Goal: Information Seeking & Learning: Check status

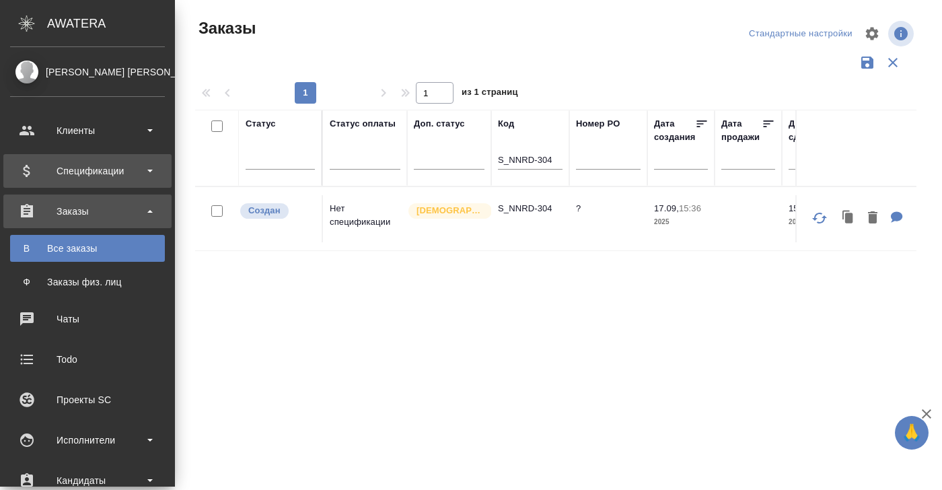
click at [92, 172] on div "Спецификации" at bounding box center [87, 171] width 155 height 20
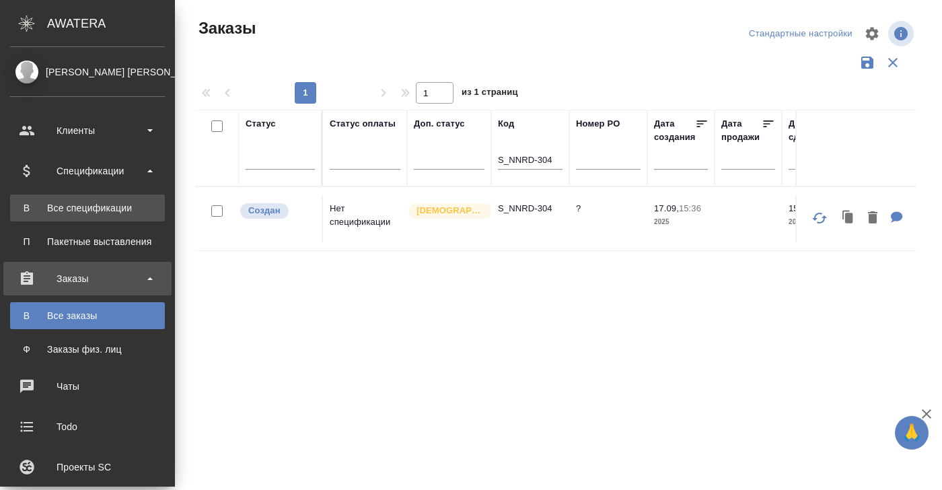
click at [82, 215] on link "В Все спецификации" at bounding box center [87, 208] width 155 height 27
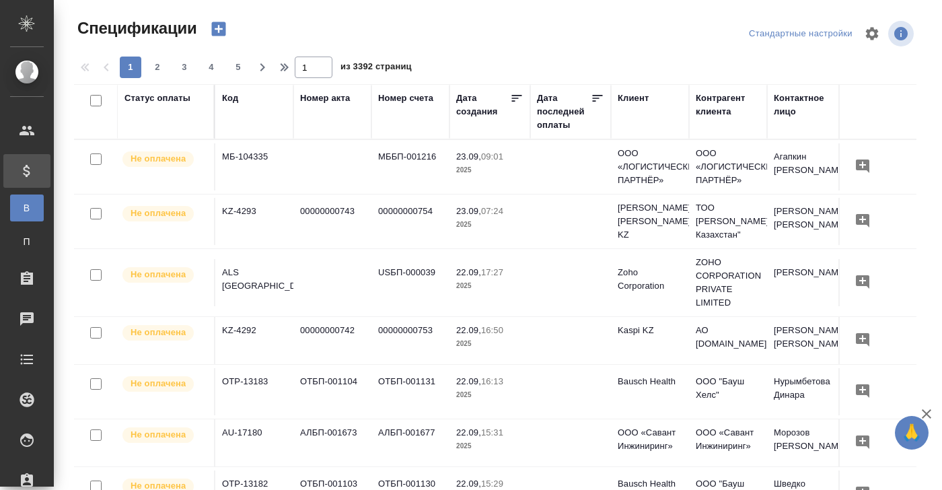
click at [171, 102] on div "Статус оплаты" at bounding box center [158, 98] width 66 height 13
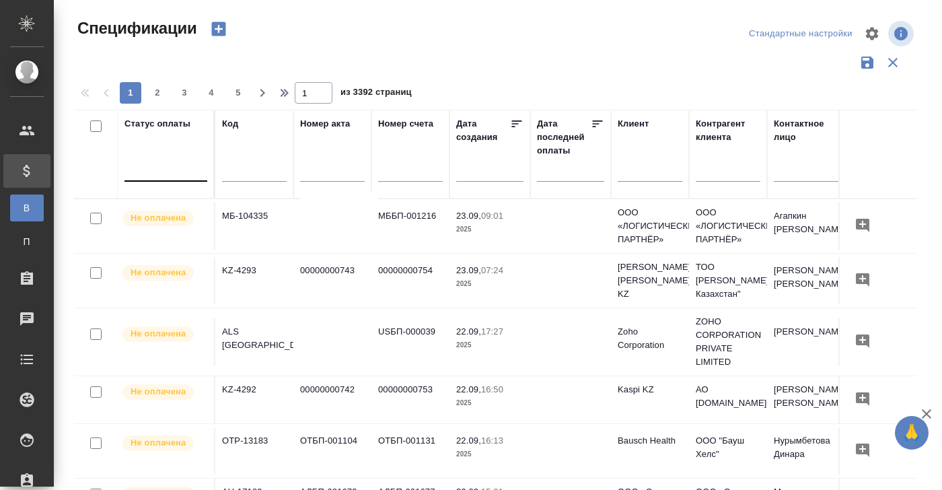
click at [141, 175] on div at bounding box center [166, 168] width 83 height 20
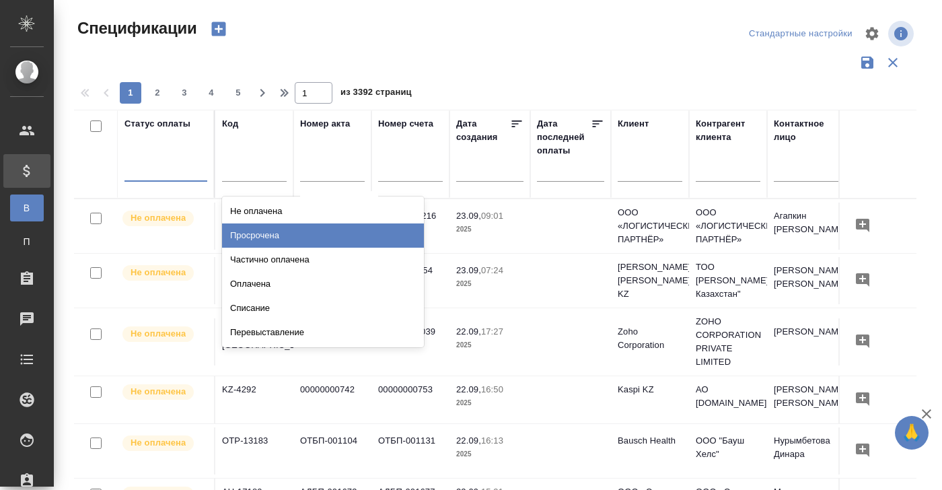
click at [334, 241] on div "Просрочена" at bounding box center [323, 236] width 202 height 24
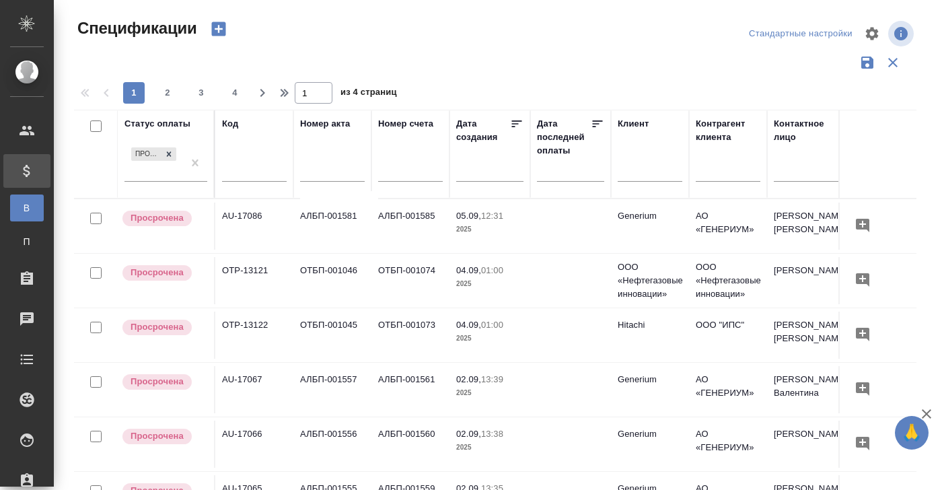
click at [324, 225] on td "АЛБП-001581" at bounding box center [333, 226] width 78 height 47
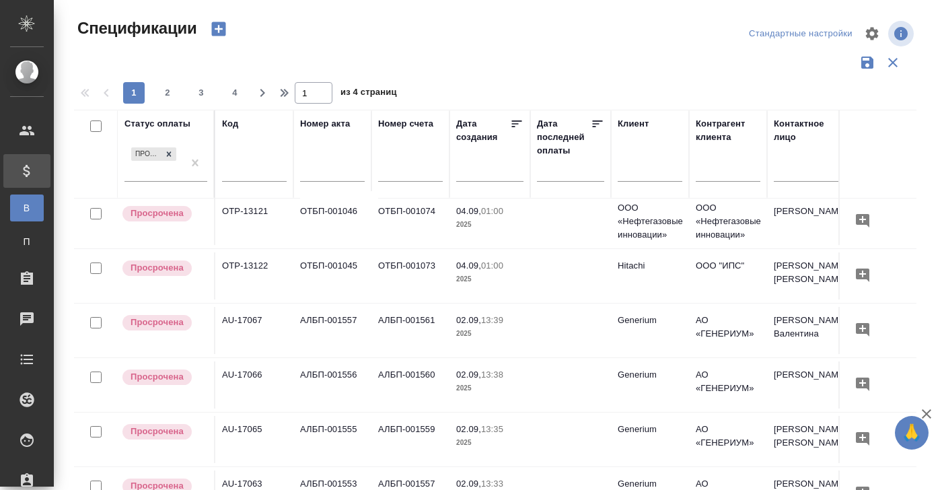
scroll to position [62, 0]
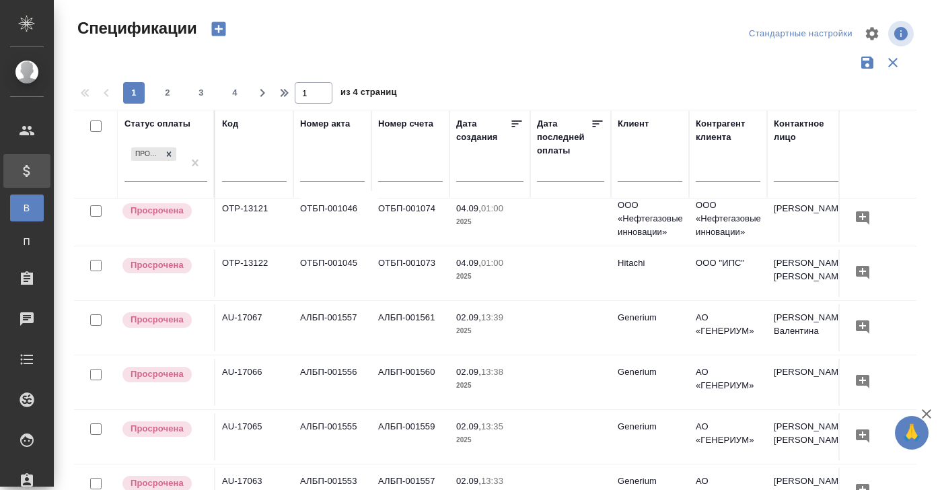
click at [326, 381] on td "АЛБП-001556" at bounding box center [333, 382] width 78 height 47
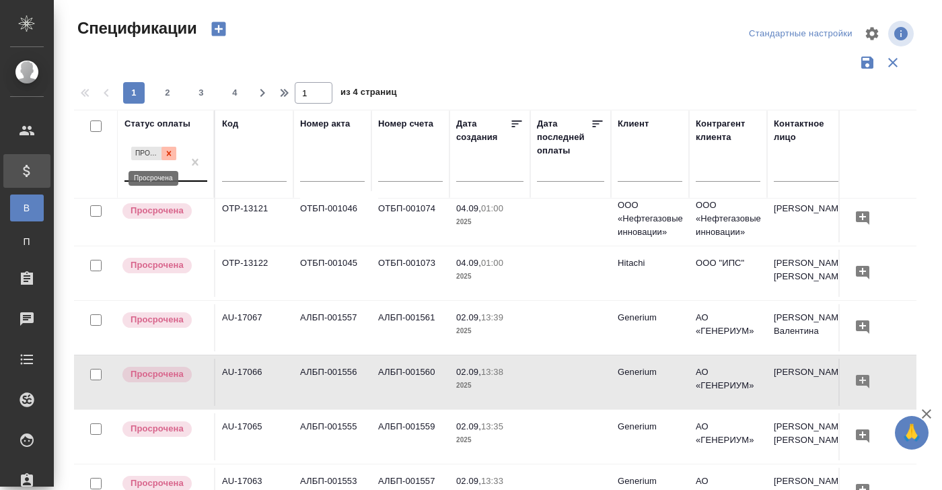
click at [170, 155] on icon at bounding box center [169, 153] width 5 height 5
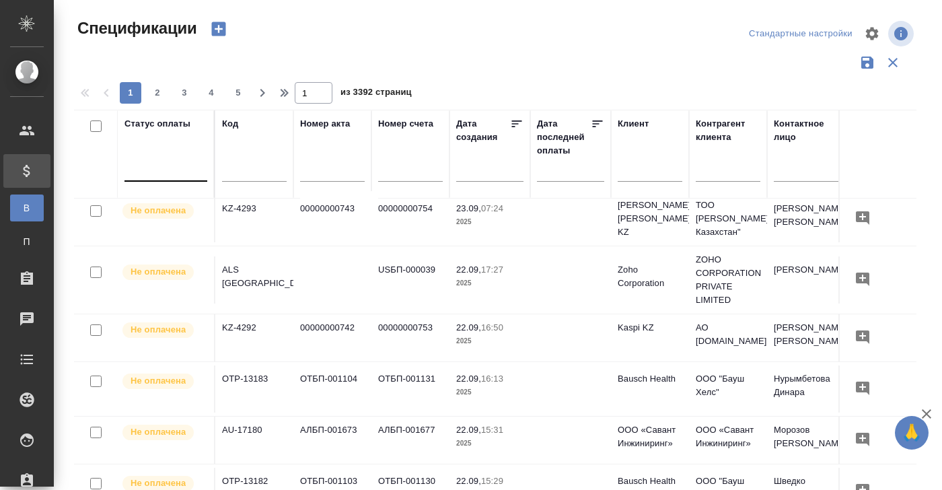
click at [143, 118] on div "Статус оплаты" at bounding box center [158, 123] width 66 height 13
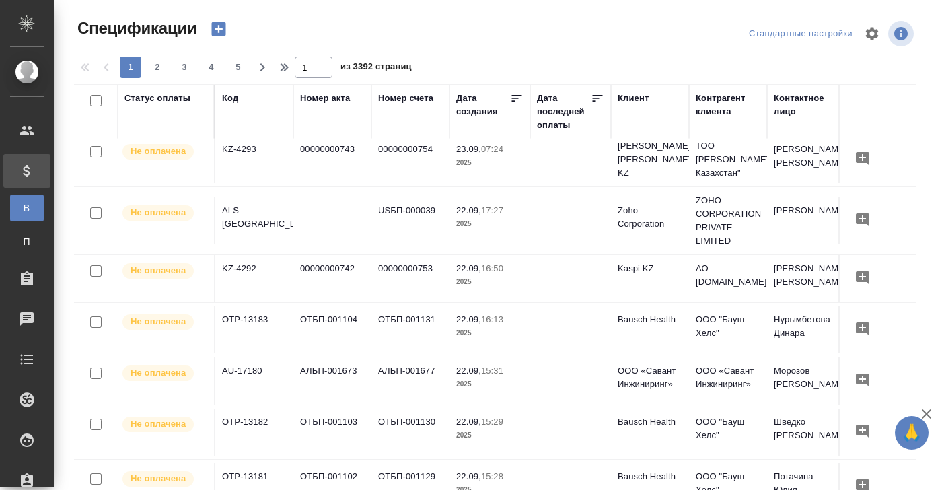
click at [145, 104] on div "Статус оплаты" at bounding box center [158, 98] width 66 height 13
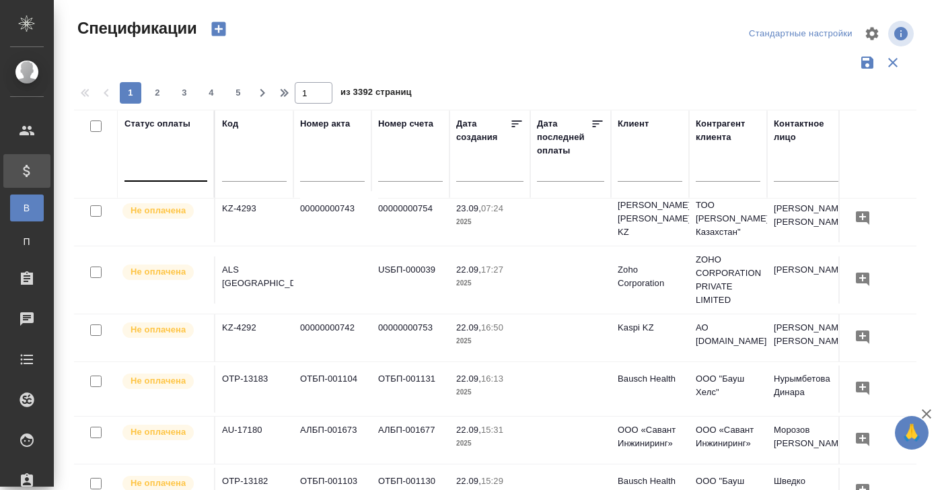
click at [170, 178] on div at bounding box center [166, 169] width 83 height 26
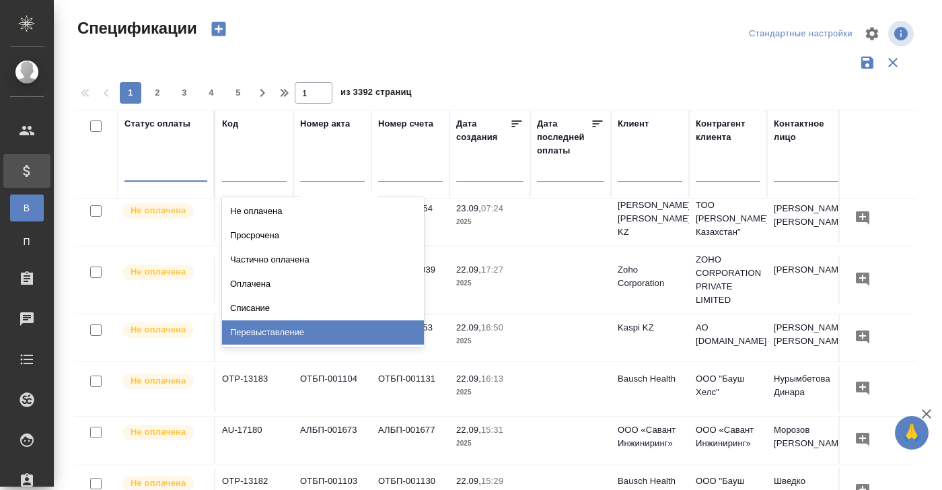
click at [386, 340] on div "Перевыставление" at bounding box center [323, 332] width 202 height 24
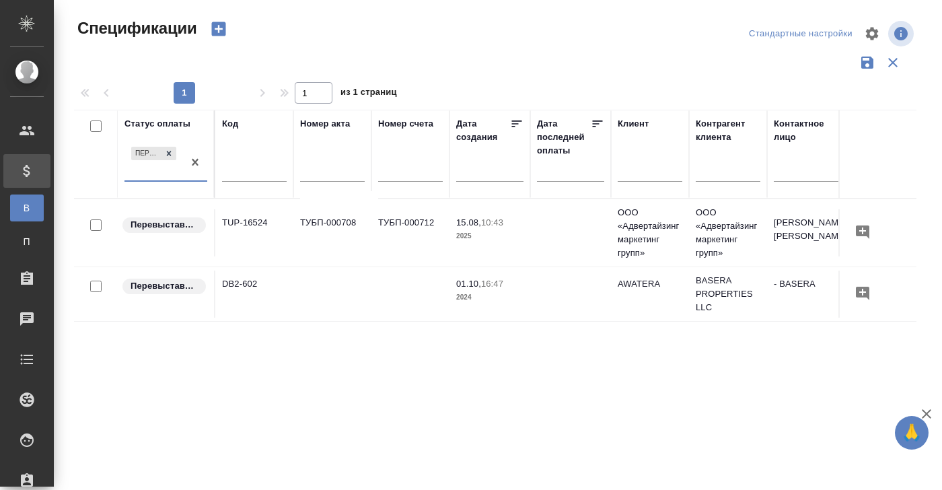
scroll to position [0, 0]
click at [170, 151] on icon at bounding box center [169, 153] width 5 height 5
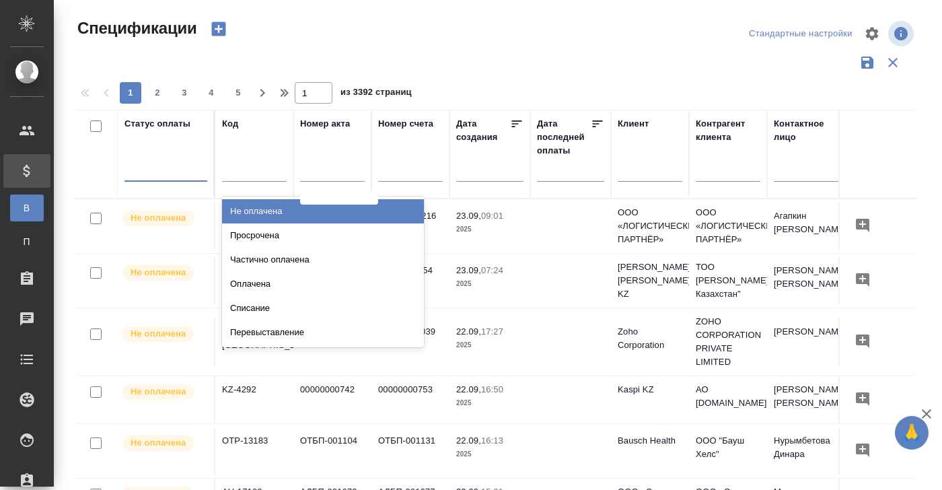
click at [149, 163] on div at bounding box center [166, 168] width 83 height 20
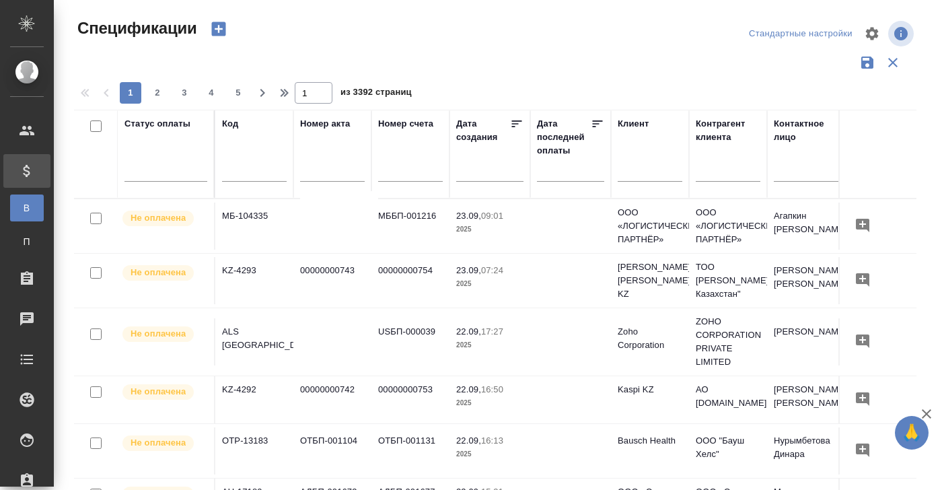
click at [184, 439] on p "Не оплачена" at bounding box center [158, 442] width 55 height 13
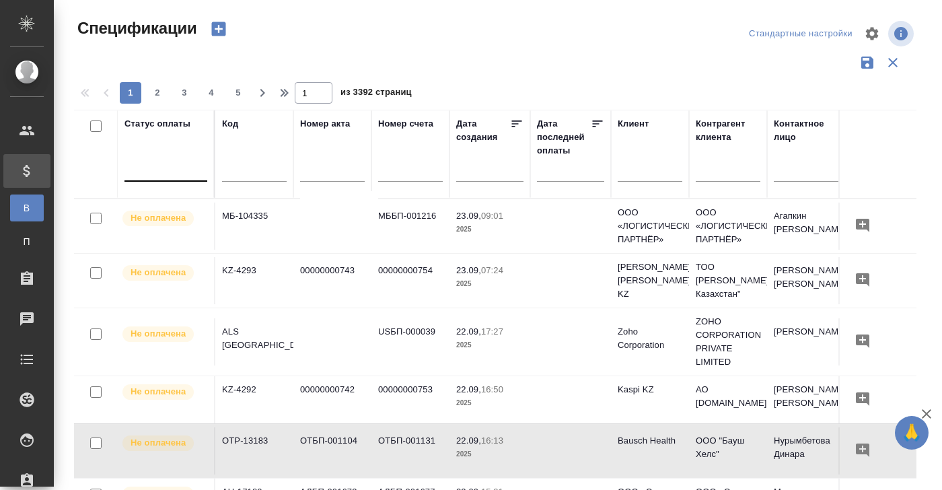
click at [155, 168] on div at bounding box center [166, 168] width 83 height 20
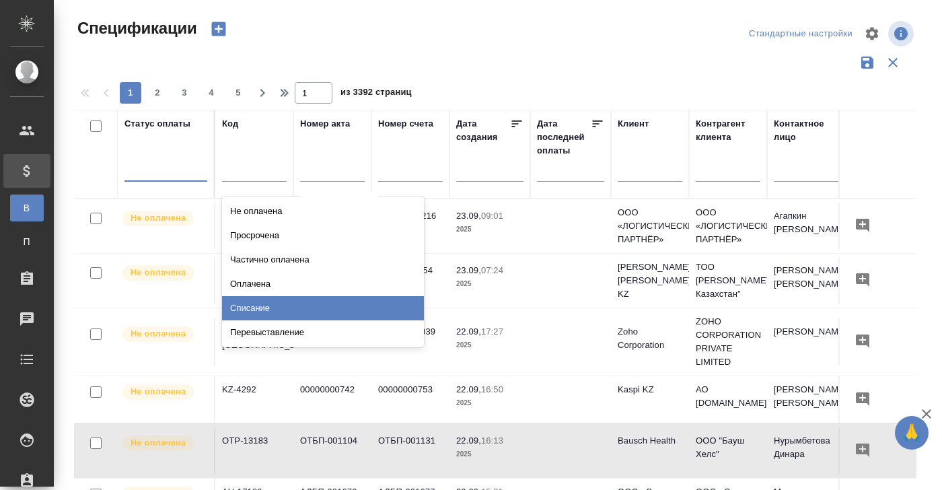
click at [331, 313] on div "Списание" at bounding box center [323, 308] width 202 height 24
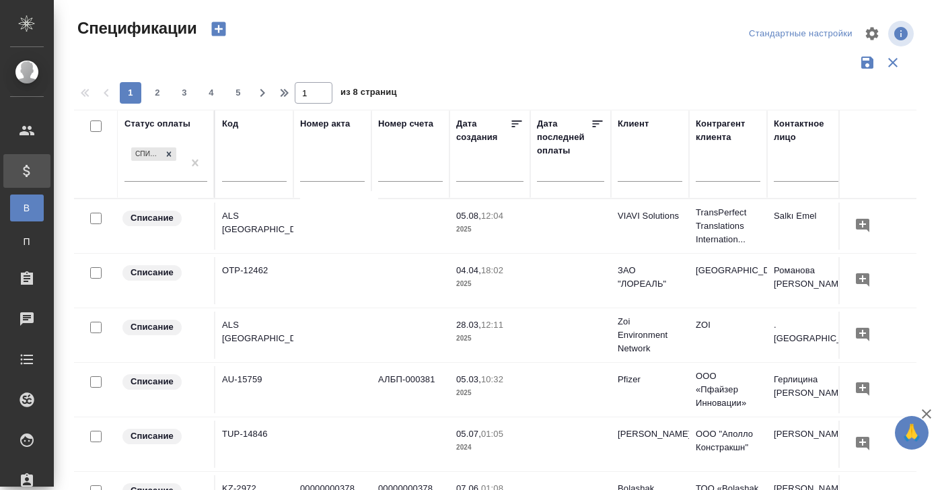
click at [416, 215] on td at bounding box center [411, 226] width 78 height 47
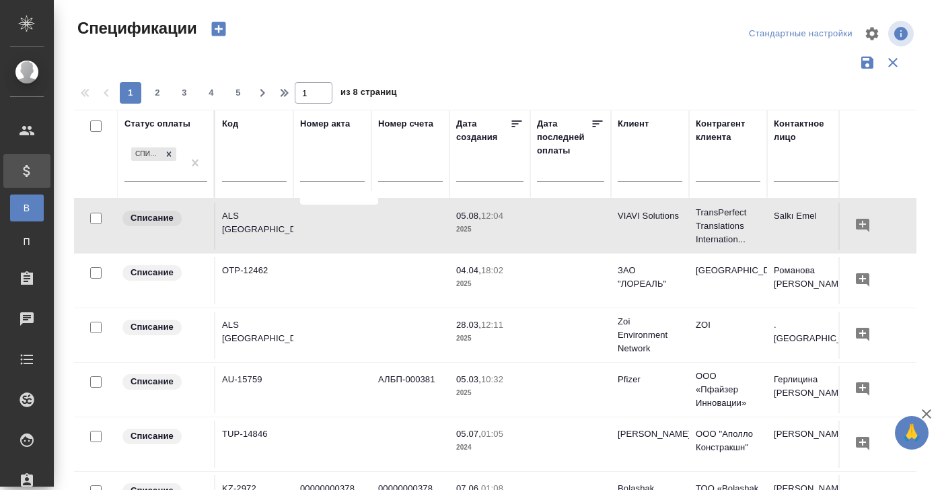
click at [416, 215] on td at bounding box center [411, 226] width 78 height 47
click at [165, 153] on icon at bounding box center [168, 153] width 9 height 9
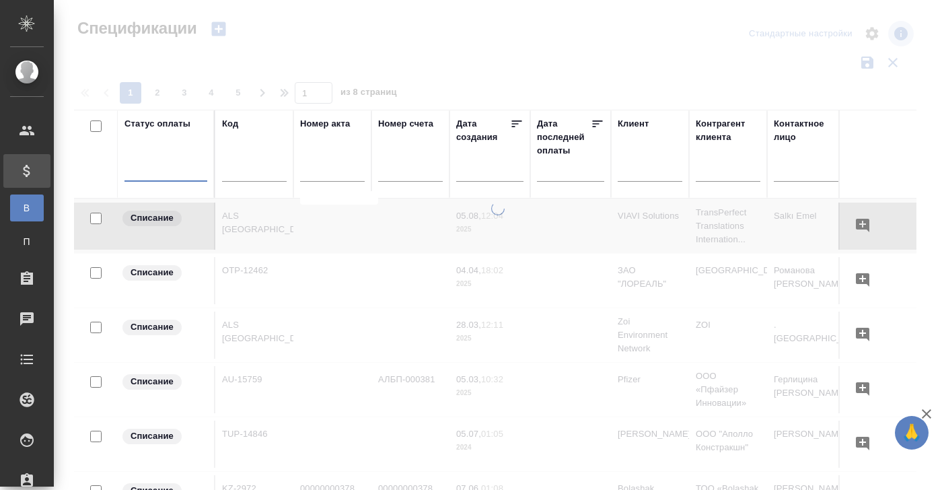
click at [160, 166] on div at bounding box center [166, 168] width 83 height 20
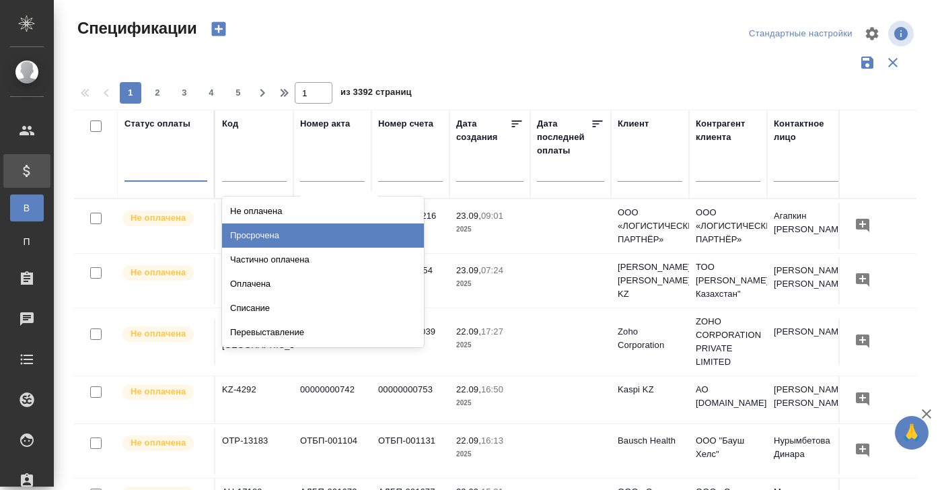
click at [357, 232] on div "Просрочена" at bounding box center [323, 236] width 202 height 24
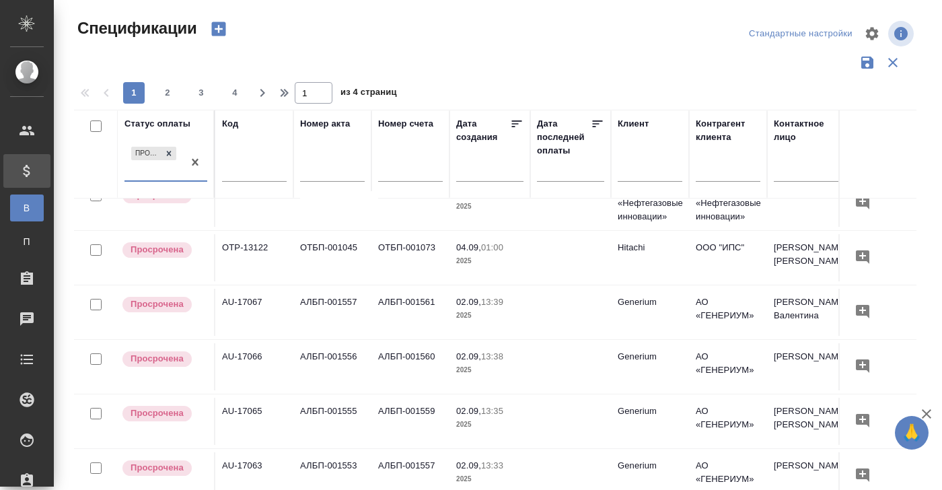
scroll to position [71, 0]
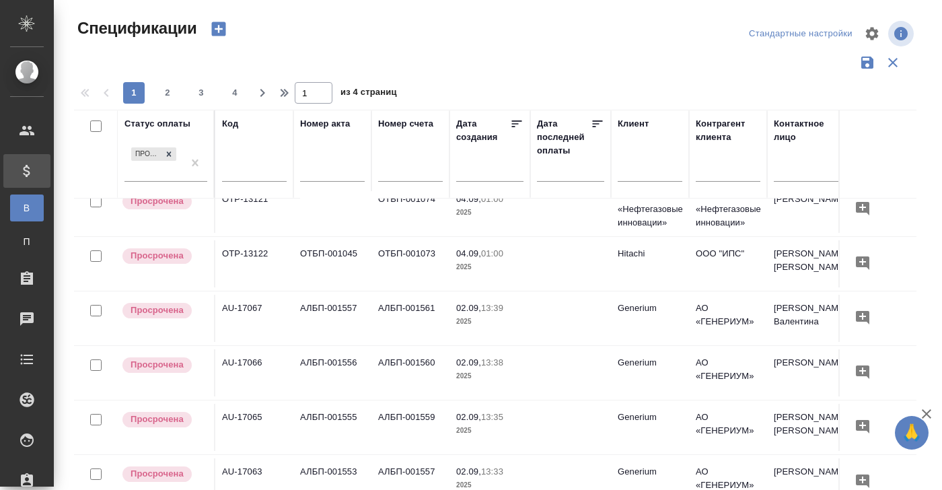
click at [304, 258] on td "ОТБП-001045" at bounding box center [333, 263] width 78 height 47
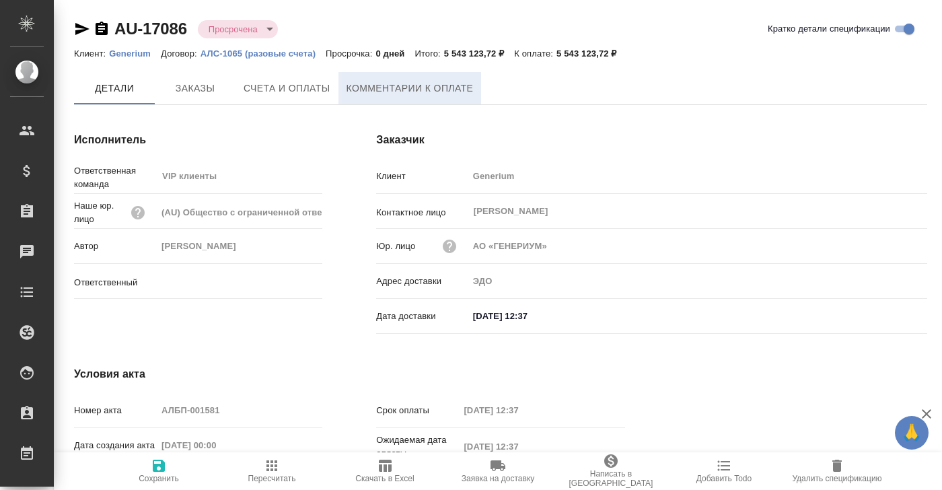
type input "[PERSON_NAME]"
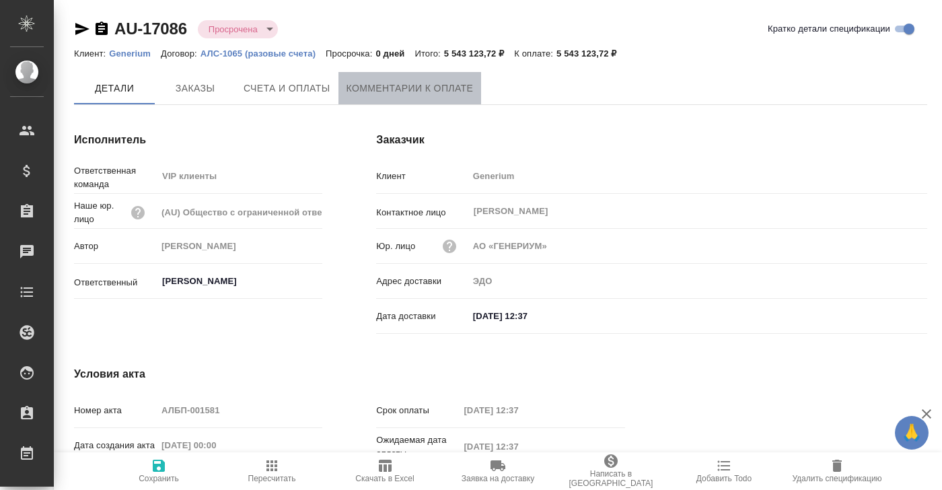
click at [384, 90] on span "Комментарии к оплате" at bounding box center [410, 88] width 127 height 17
click at [405, 96] on button "Комментарии к оплате" at bounding box center [410, 88] width 143 height 32
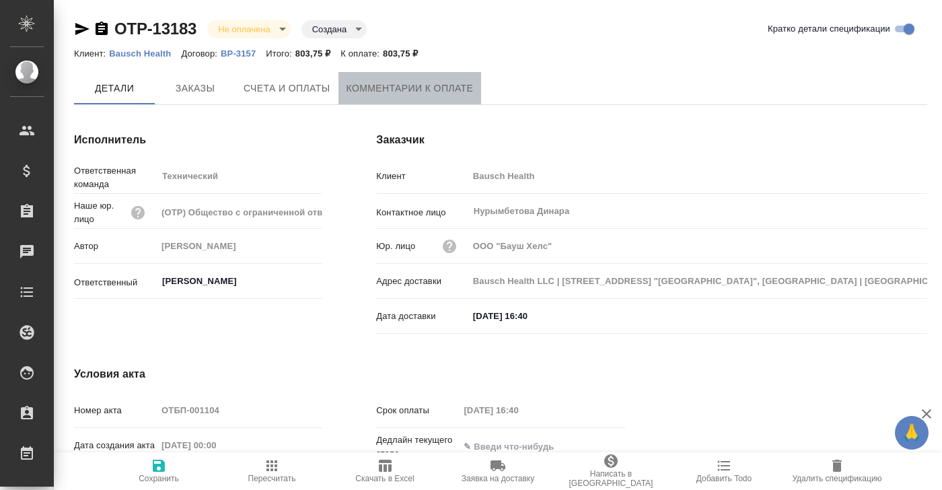
click at [416, 100] on button "Комментарии к оплате" at bounding box center [410, 88] width 143 height 32
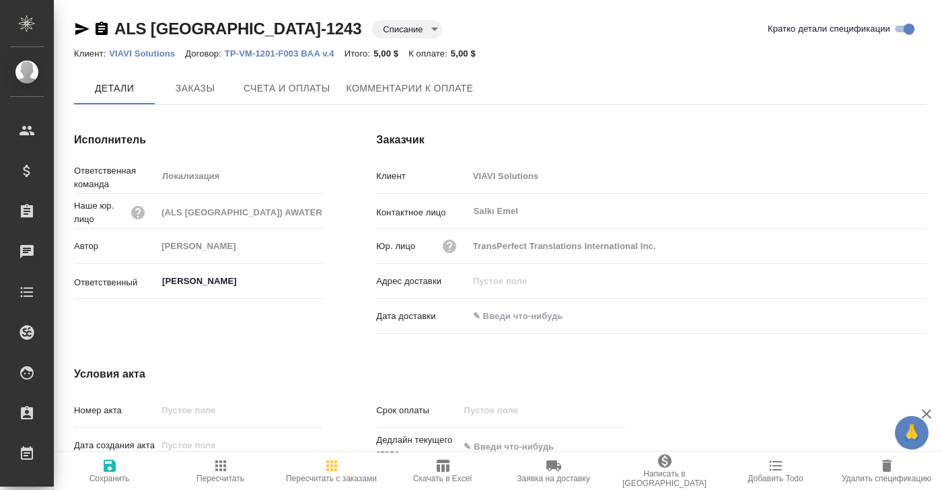
click at [409, 106] on div "Заказчик Клиент VIAVI Solutions Контактное лицо [PERSON_NAME] ​ Юр. лицо TransP…" at bounding box center [651, 235] width 605 height 261
click at [409, 89] on span "Комментарии к оплате" at bounding box center [410, 88] width 127 height 17
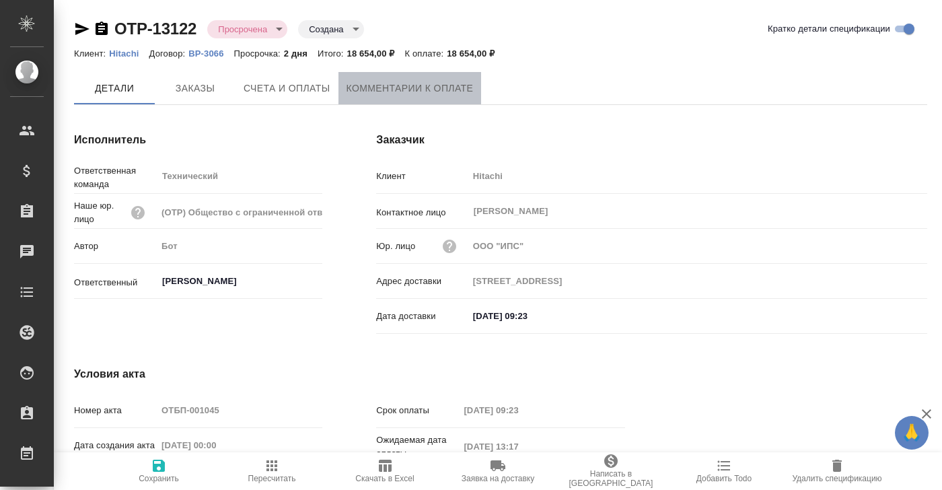
click at [432, 81] on span "Комментарии к оплате" at bounding box center [410, 88] width 127 height 17
